Goal: Task Accomplishment & Management: Manage account settings

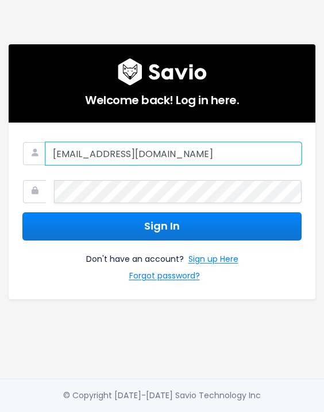
drag, startPoint x: 62, startPoint y: 154, endPoint x: -79, endPoint y: 161, distance: 141.1
click at [0, 161] on html "Welcome back! Log in here. [EMAIL_ADDRESS][DOMAIN_NAME] Sign In Don't have an a…" at bounding box center [162, 206] width 324 height 412
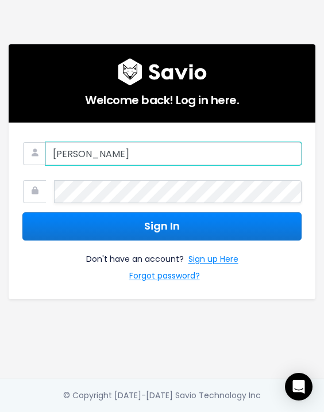
type input "[PERSON_NAME][EMAIL_ADDRESS][PERSON_NAME][DOMAIN_NAME]"
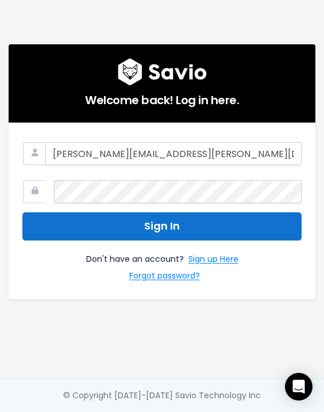
drag, startPoint x: 169, startPoint y: 220, endPoint x: 177, endPoint y: 229, distance: 12.7
click at [169, 220] on button "Sign In" at bounding box center [161, 226] width 279 height 28
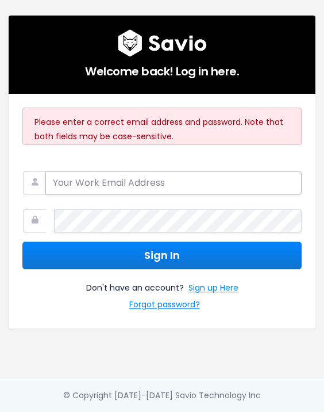
click at [114, 184] on input "email" at bounding box center [173, 182] width 256 height 23
type input "erika.wallace@haulerhero.com"
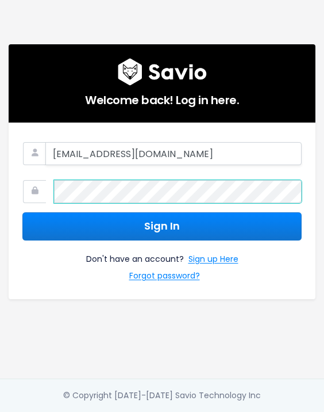
click at [0, 157] on html "Welcome back! Log in here. product@haulerhero.com Sign In Don't have an account…" at bounding box center [162, 206] width 324 height 412
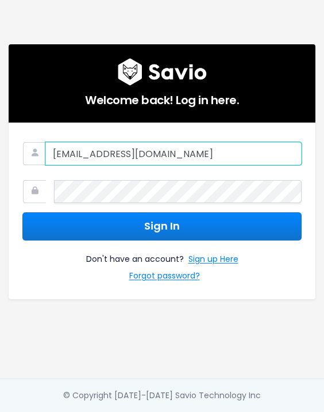
drag, startPoint x: 185, startPoint y: 153, endPoint x: -96, endPoint y: 139, distance: 281.0
click at [0, 139] on html "Welcome back! Log in here. product@haulerhero.com Sign In Don't have an account…" at bounding box center [162, 206] width 324 height 412
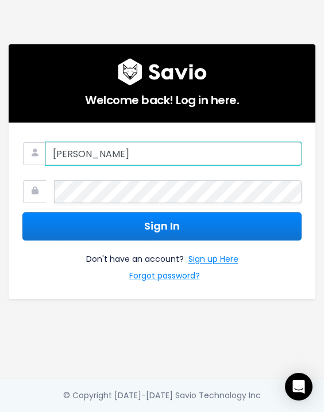
type input "erika.wallace@haulerhero.com"
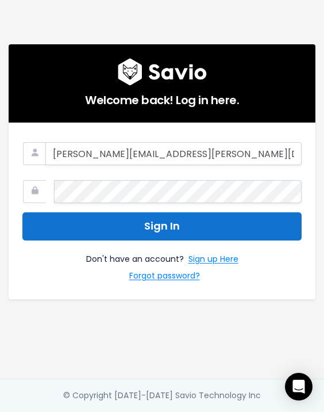
click at [152, 221] on button "Sign In" at bounding box center [161, 226] width 279 height 28
